Goal: Task Accomplishment & Management: Complete application form

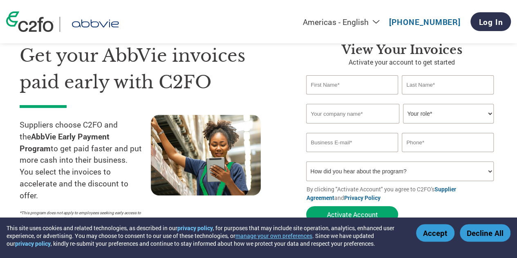
scroll to position [5, 0]
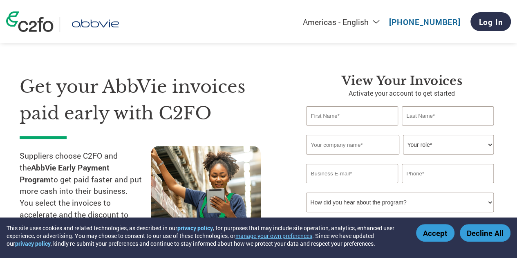
click at [365, 120] on input "text" at bounding box center [351, 115] width 91 height 19
type input "[PERSON_NAME]"
type input "Sherline"
type input "Disco Technology Inc"
click at [438, 144] on select "Your role* CFO Controller Credit Manager Finance Director Treasurer CEO Preside…" at bounding box center [448, 145] width 90 height 20
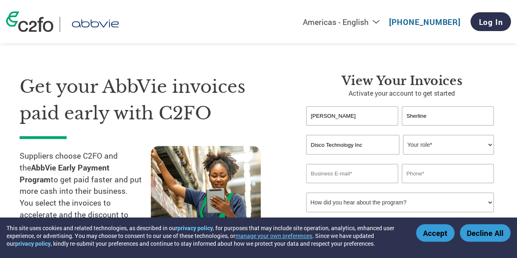
select select "CFO"
click at [403, 135] on select "Your role* CFO Controller Credit Manager Finance Director Treasurer CEO Preside…" at bounding box center [448, 145] width 90 height 20
drag, startPoint x: 361, startPoint y: 117, endPoint x: 306, endPoint y: 114, distance: 55.2
click at [307, 114] on input "Conner" at bounding box center [351, 115] width 91 height 19
type input "Haley"
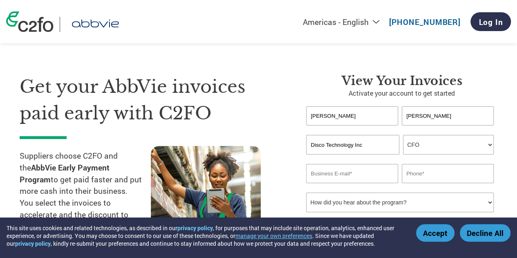
type input "Shannon"
click at [444, 151] on select "Your role* CFO Controller Credit Manager Finance Director Treasurer CEO Preside…" at bounding box center [448, 145] width 90 height 20
select select "FINANCE_DIRECTOR"
click at [403, 135] on select "Your role* CFO Controller Credit Manager Finance Director Treasurer CEO Preside…" at bounding box center [448, 145] width 90 height 20
click at [354, 171] on input "email" at bounding box center [351, 173] width 91 height 19
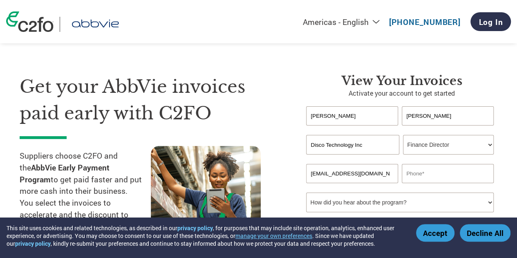
type input "finance@disconetwork.com"
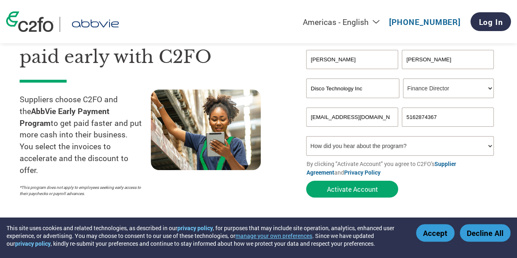
scroll to position [62, 0]
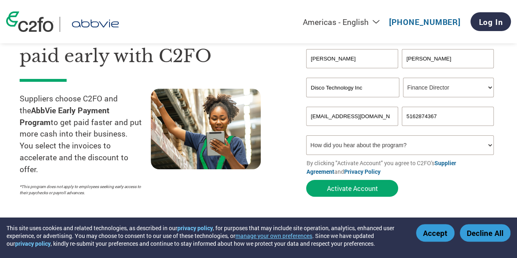
type input "5162874367"
click at [345, 149] on select "How did you hear about the program? Received a letter Email Social Media Online…" at bounding box center [399, 145] width 187 height 20
select select "Email"
click at [306, 136] on select "How did you hear about the program? Received a letter Email Social Media Online…" at bounding box center [399, 145] width 187 height 20
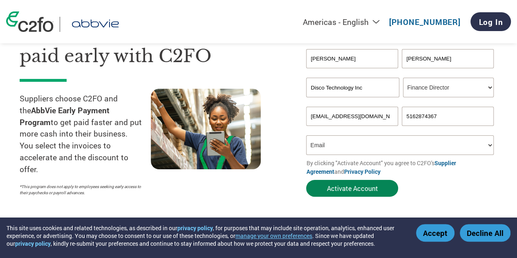
click at [356, 190] on button "Activate Account" at bounding box center [352, 188] width 92 height 17
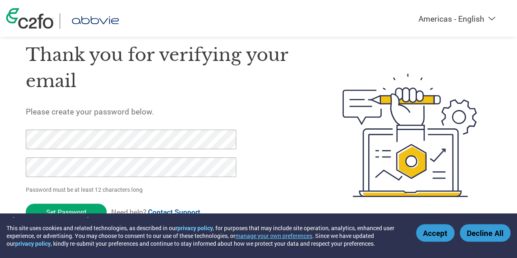
scroll to position [26, 0]
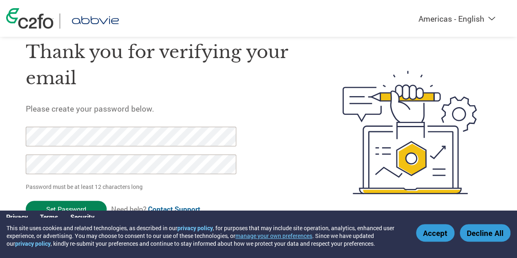
click at [86, 202] on input "Set Password" at bounding box center [66, 209] width 81 height 17
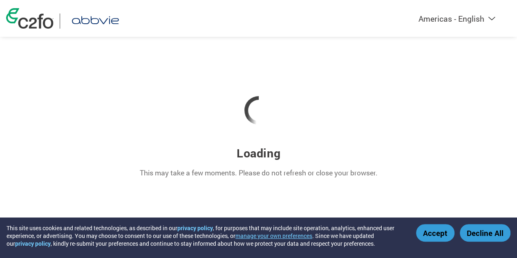
scroll to position [0, 0]
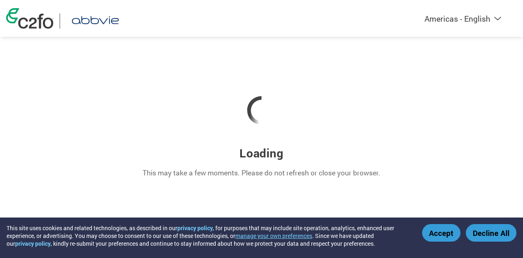
click at [489, 232] on button "Decline All" at bounding box center [491, 233] width 51 height 18
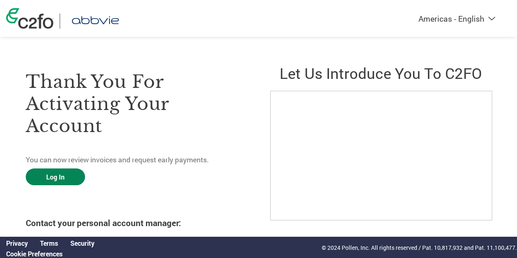
click at [70, 171] on link "Log In" at bounding box center [55, 176] width 59 height 17
